Goal: Check status: Check status

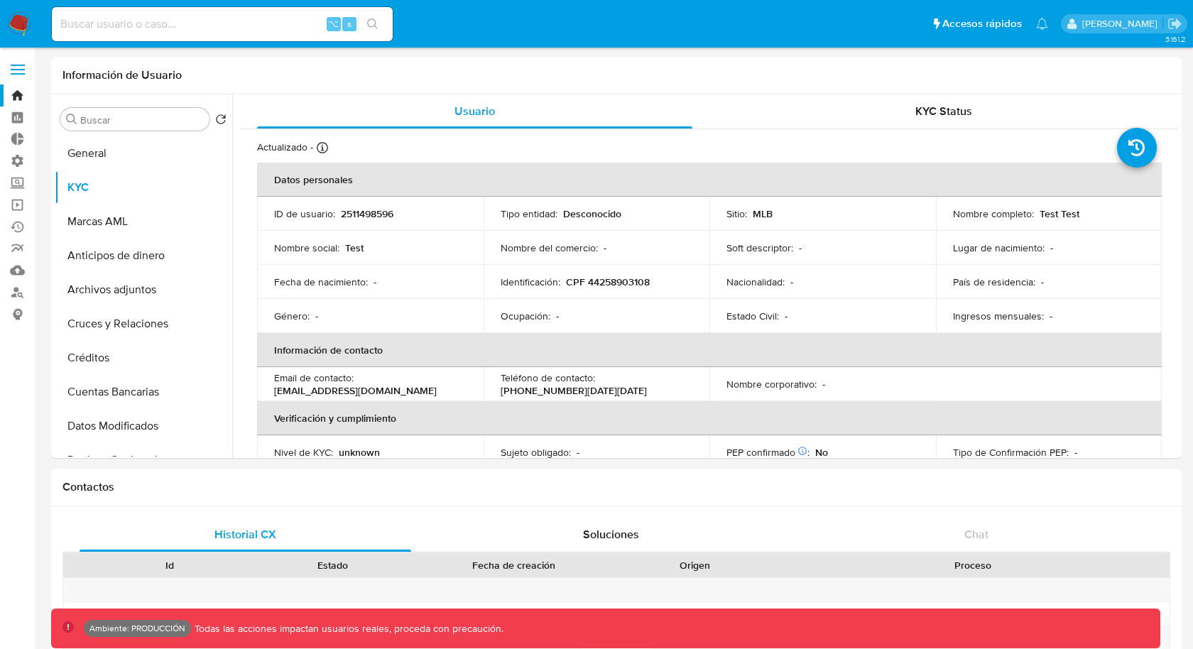
select select "10"
click at [222, 28] on input at bounding box center [222, 24] width 341 height 18
paste input "2594087705"
type input "2594087705"
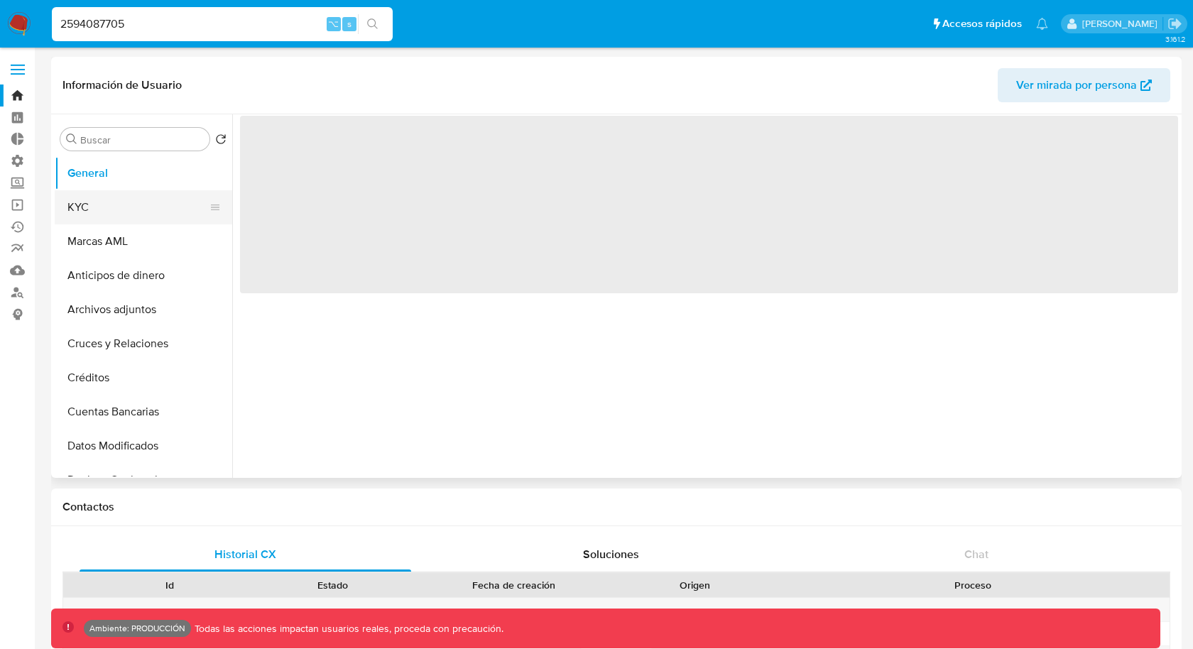
click at [132, 209] on button "KYC" at bounding box center [138, 207] width 166 height 34
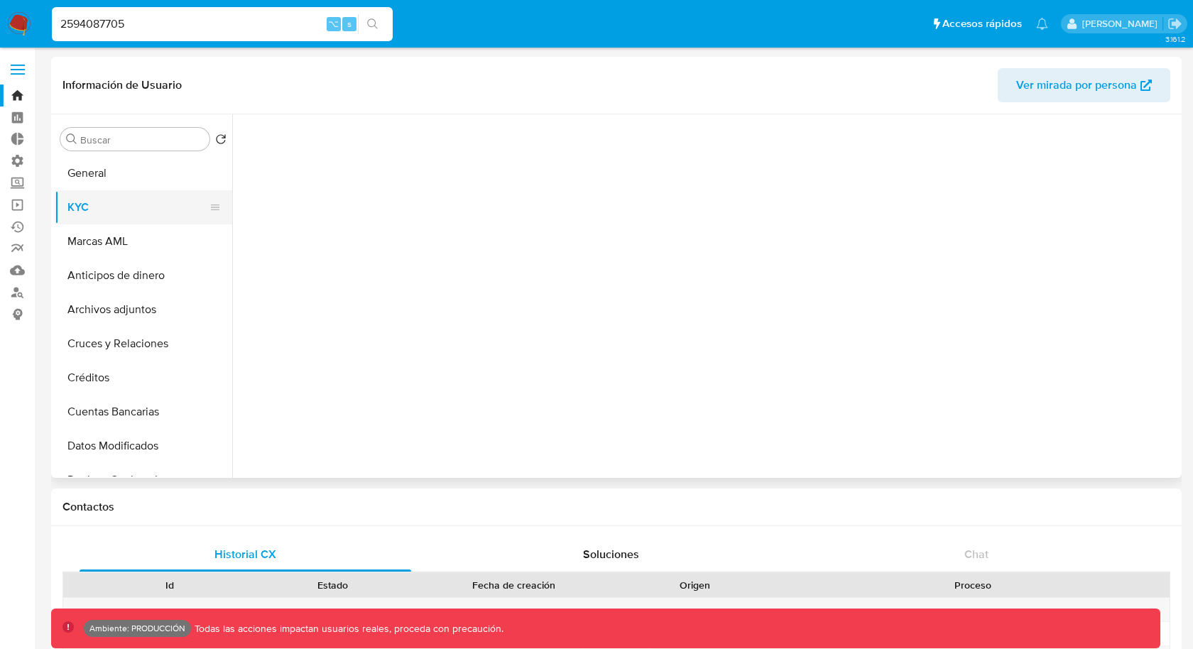
select select "10"
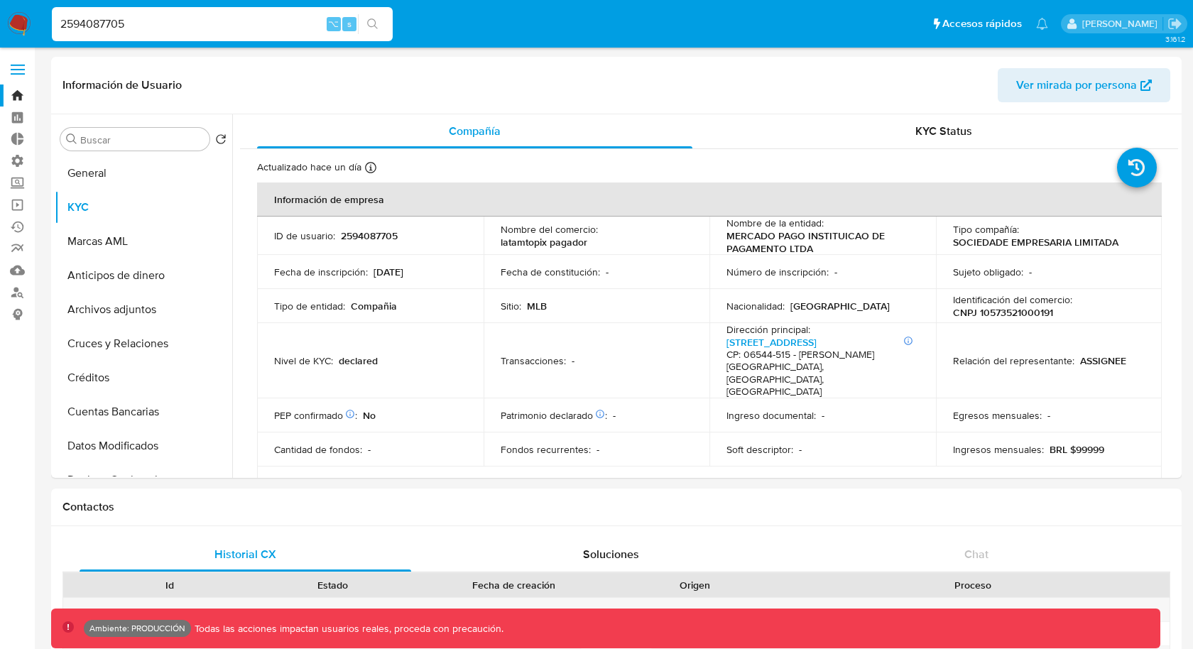
click at [182, 23] on input "2594087705" at bounding box center [222, 24] width 341 height 18
paste input "36972112"
type input "2536972112"
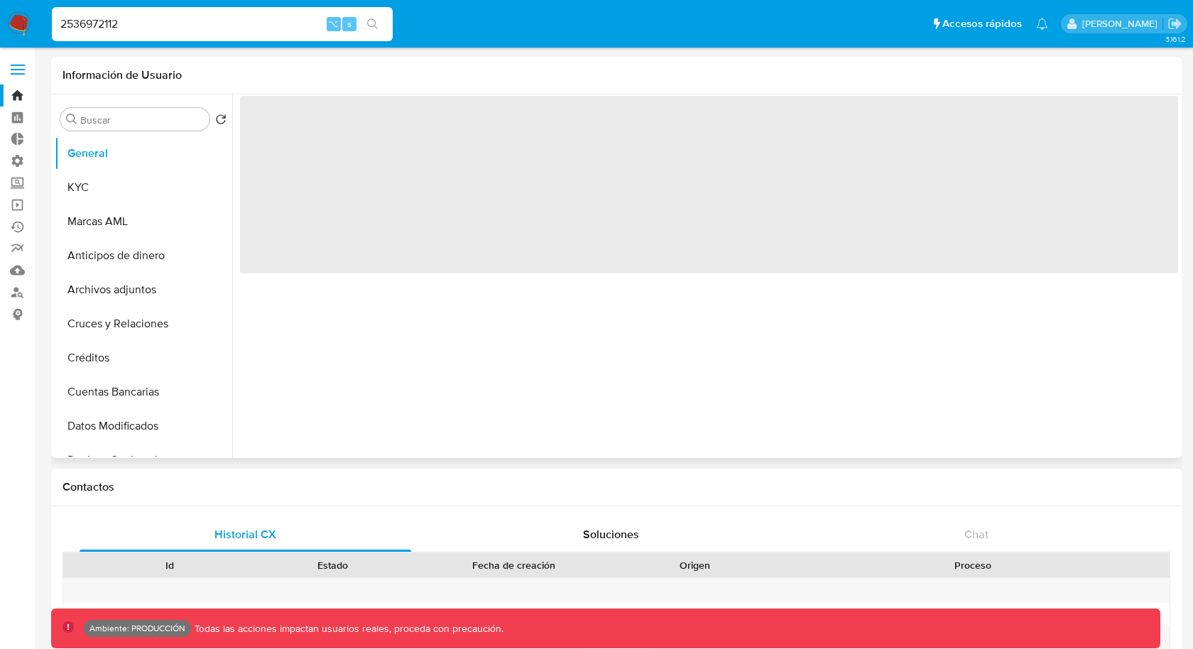
select select "10"
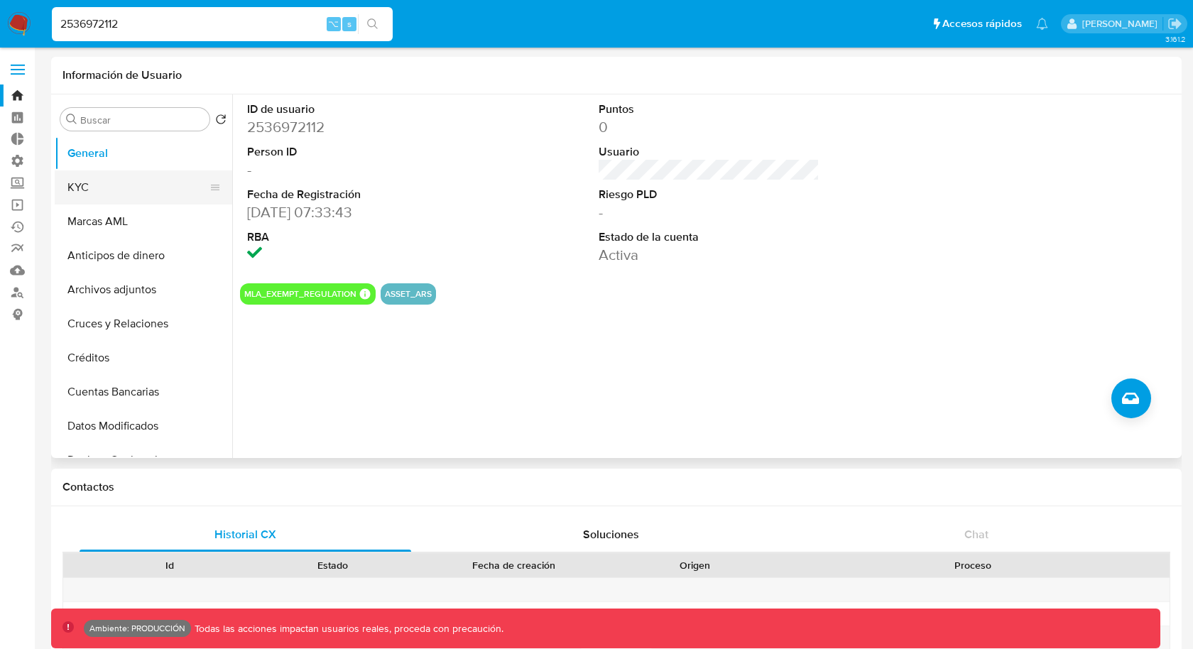
click at [175, 182] on button "KYC" at bounding box center [138, 187] width 166 height 34
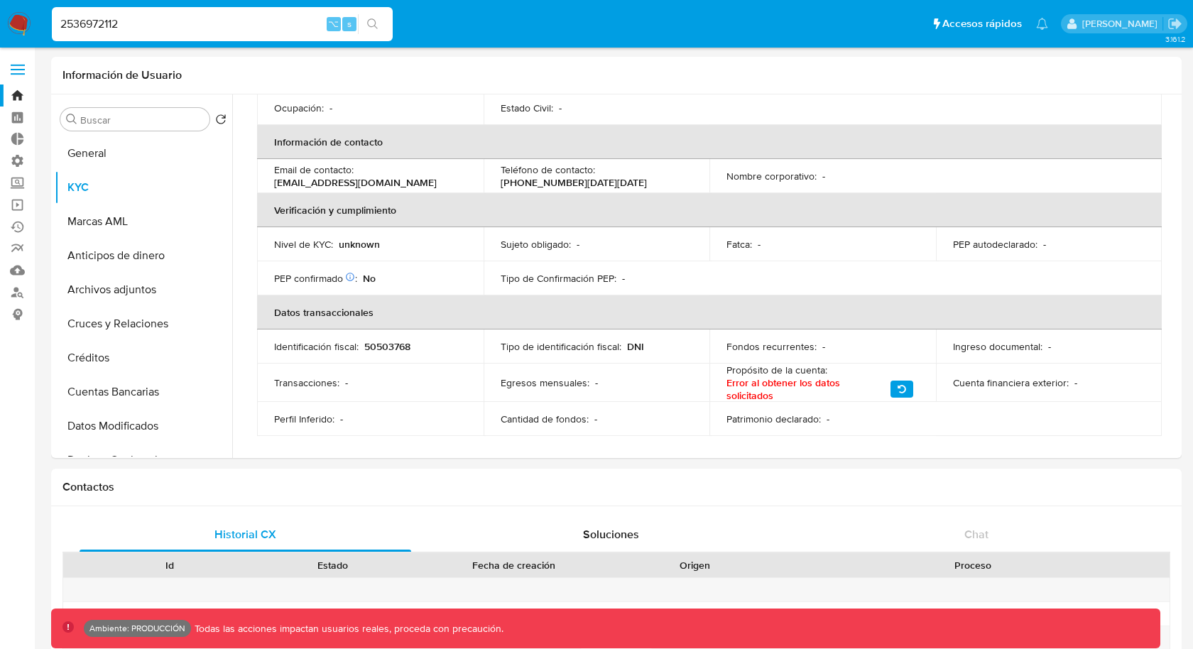
click at [220, 23] on input "2536972112" at bounding box center [222, 24] width 341 height 18
paste input "94087705"
type input "2594087705"
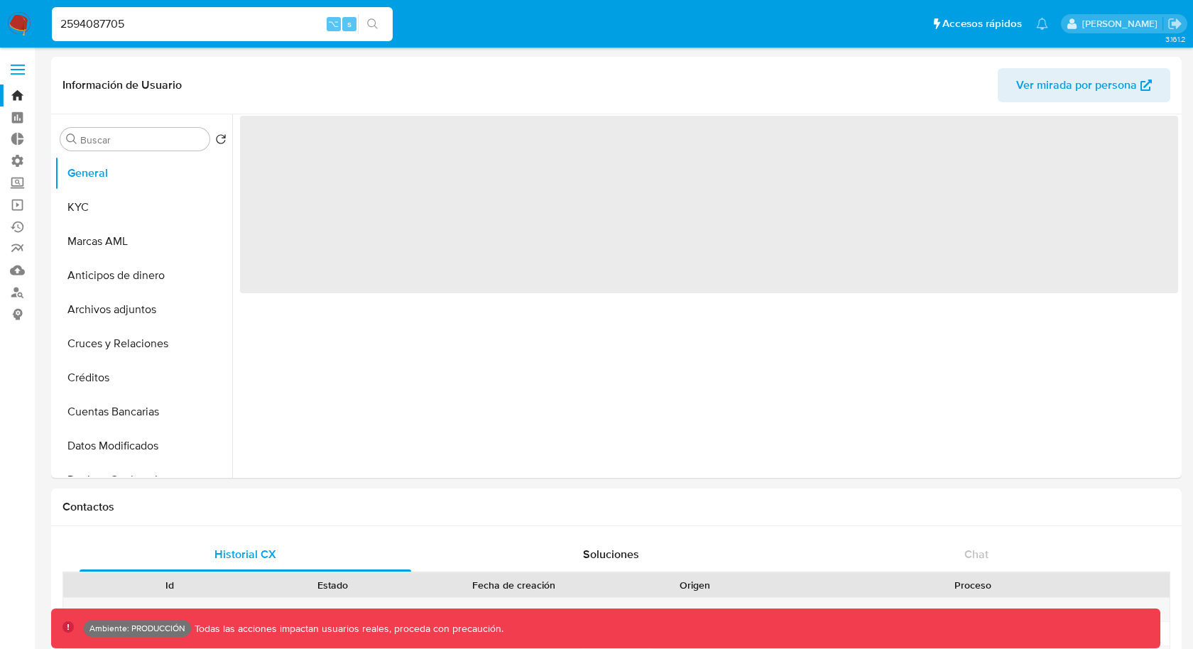
select select "10"
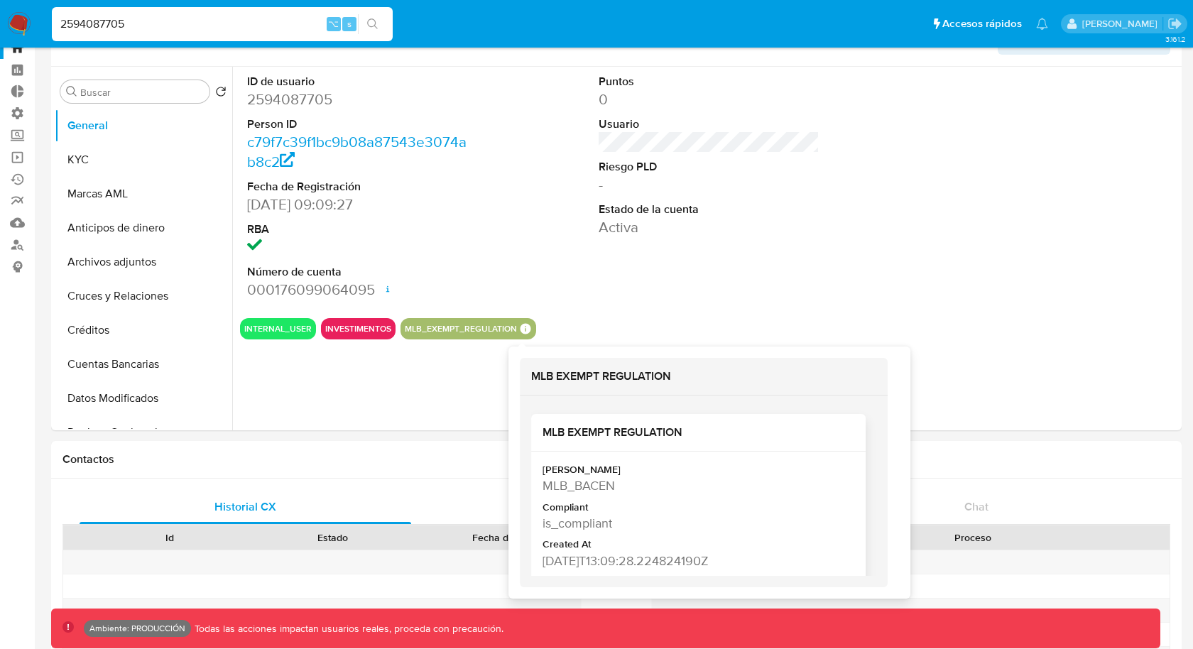
scroll to position [58, 0]
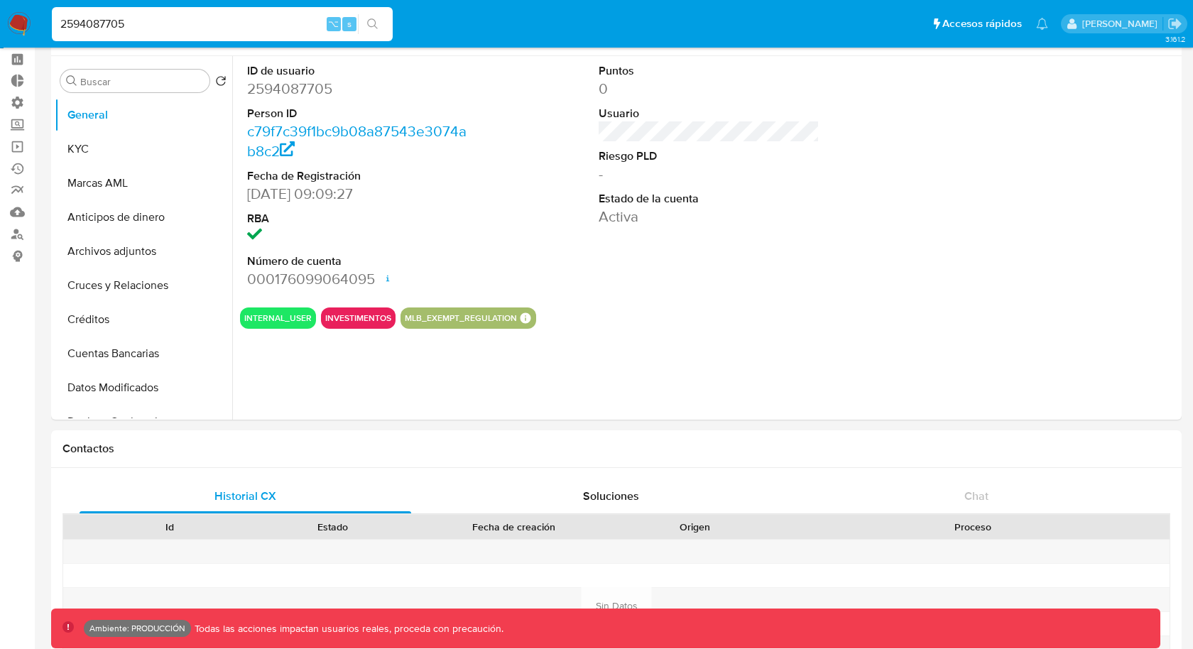
click at [124, 16] on input "2594087705" at bounding box center [222, 24] width 341 height 18
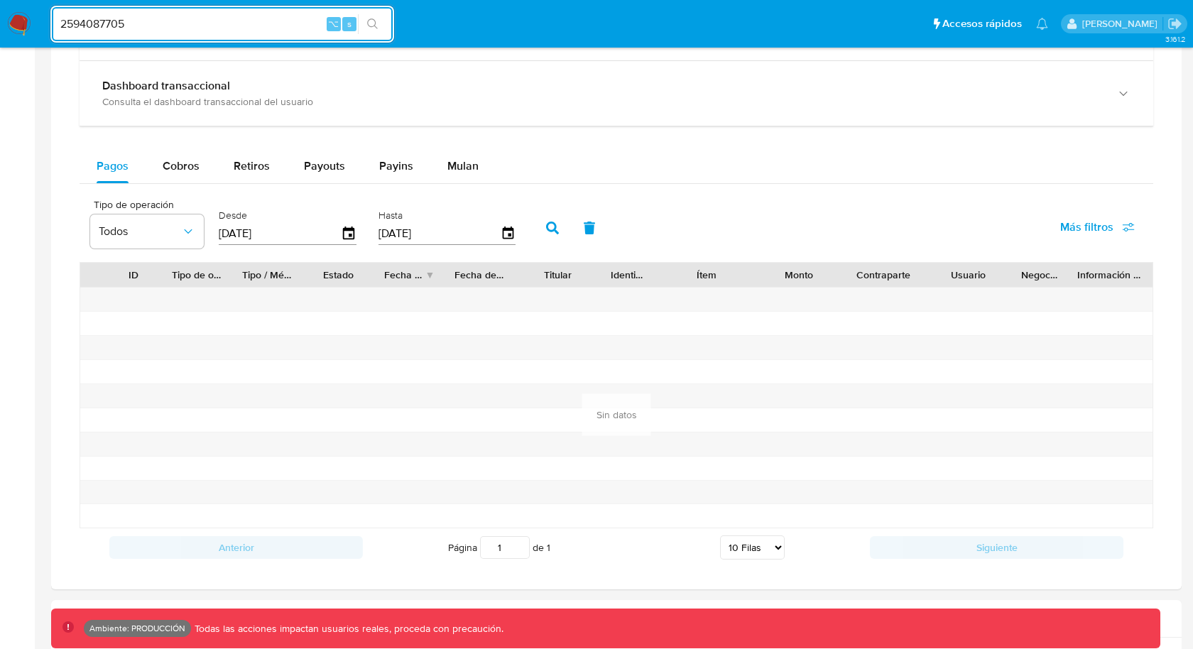
scroll to position [877, 0]
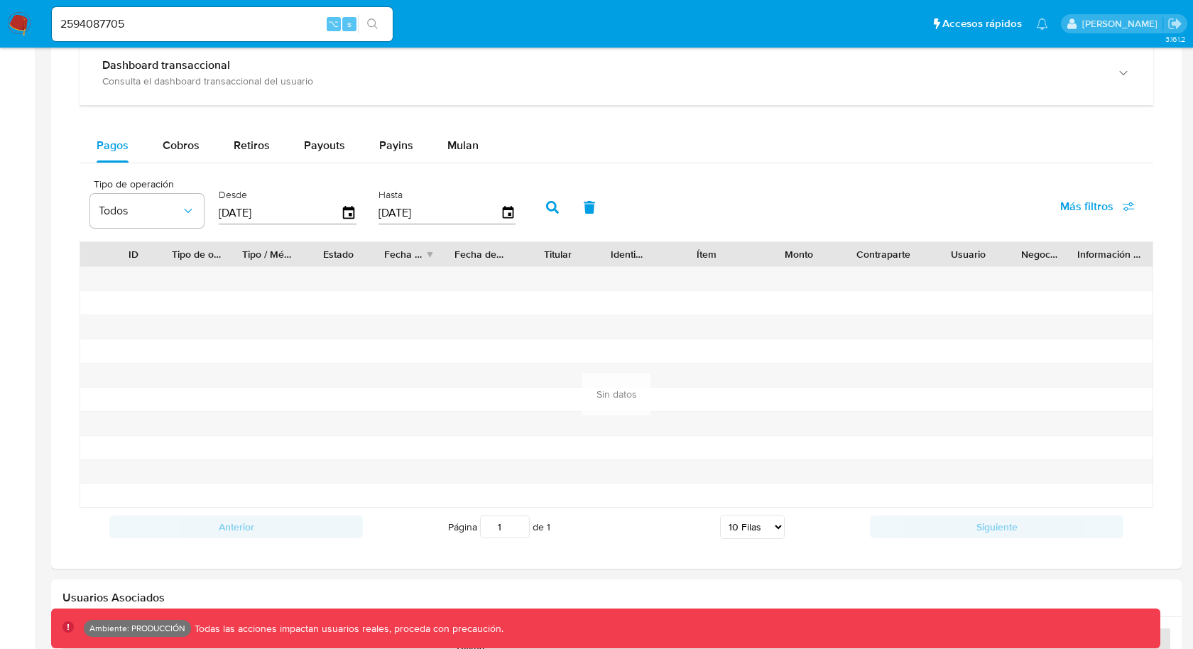
click at [378, 112] on div "Balance Consulta el balance del usuario Dashboard transaccional Consulta el das…" at bounding box center [617, 260] width 1074 height 571
click at [379, 137] on span "Payins" at bounding box center [396, 145] width 34 height 16
select select "10"
click at [188, 204] on icon "button" at bounding box center [188, 211] width 14 height 14
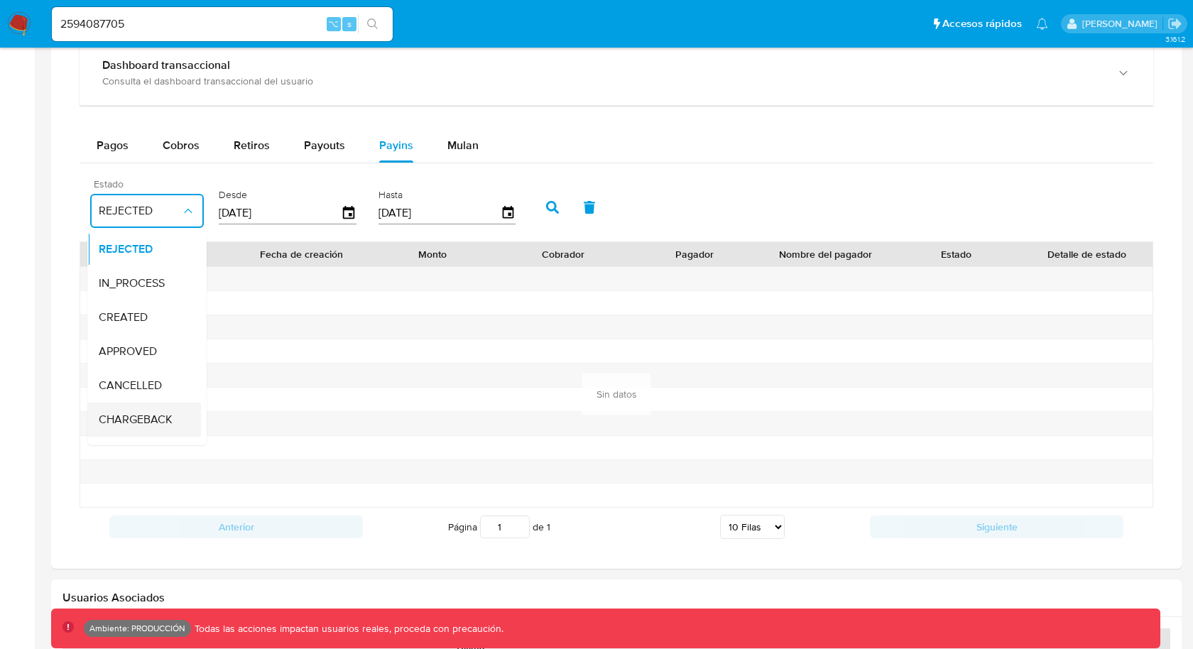
scroll to position [93, 0]
click at [112, 422] on span "Todos" at bounding box center [113, 429] width 29 height 14
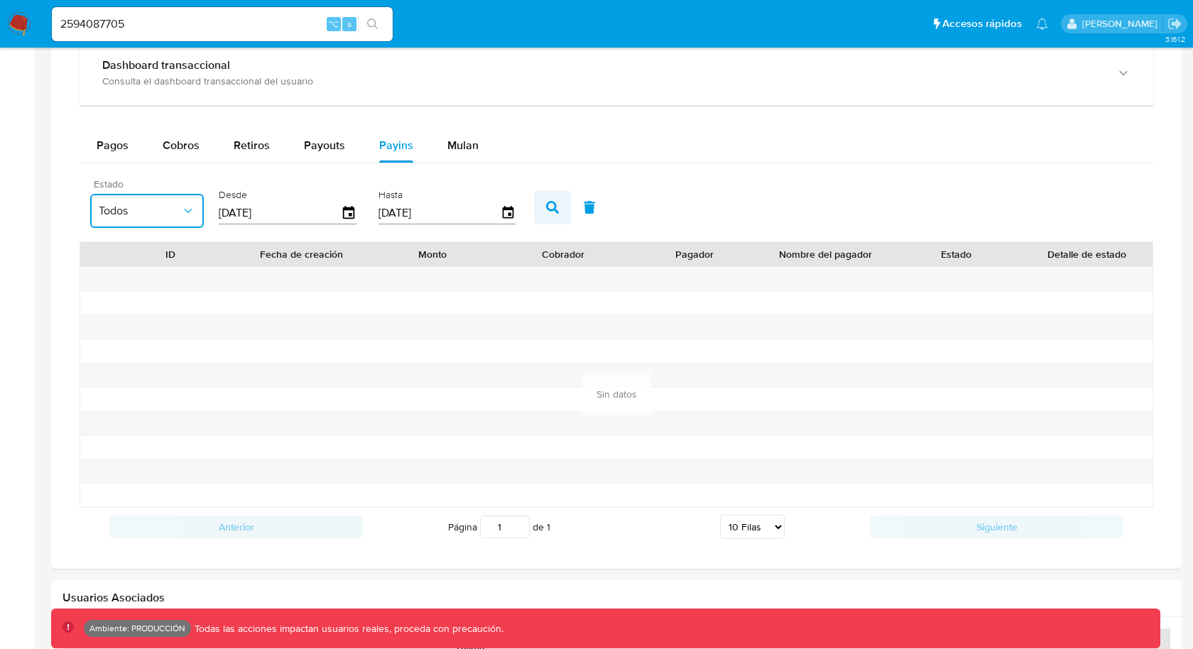
click at [534, 207] on button "button" at bounding box center [552, 207] width 37 height 34
click at [172, 15] on input "2594087705" at bounding box center [222, 24] width 341 height 18
